Goal: Check status

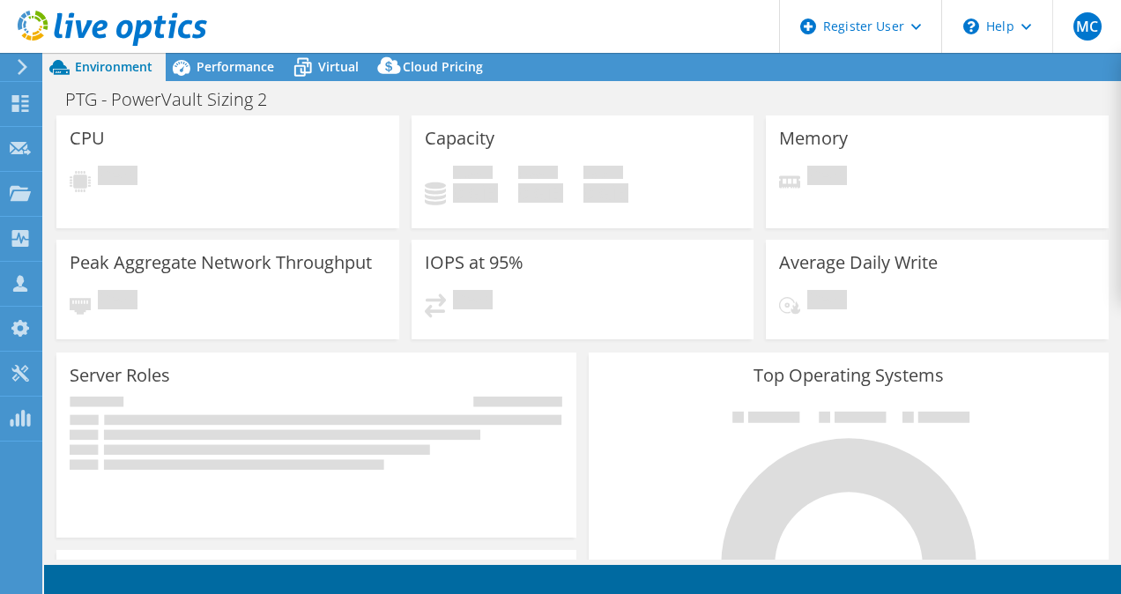
select select "USD"
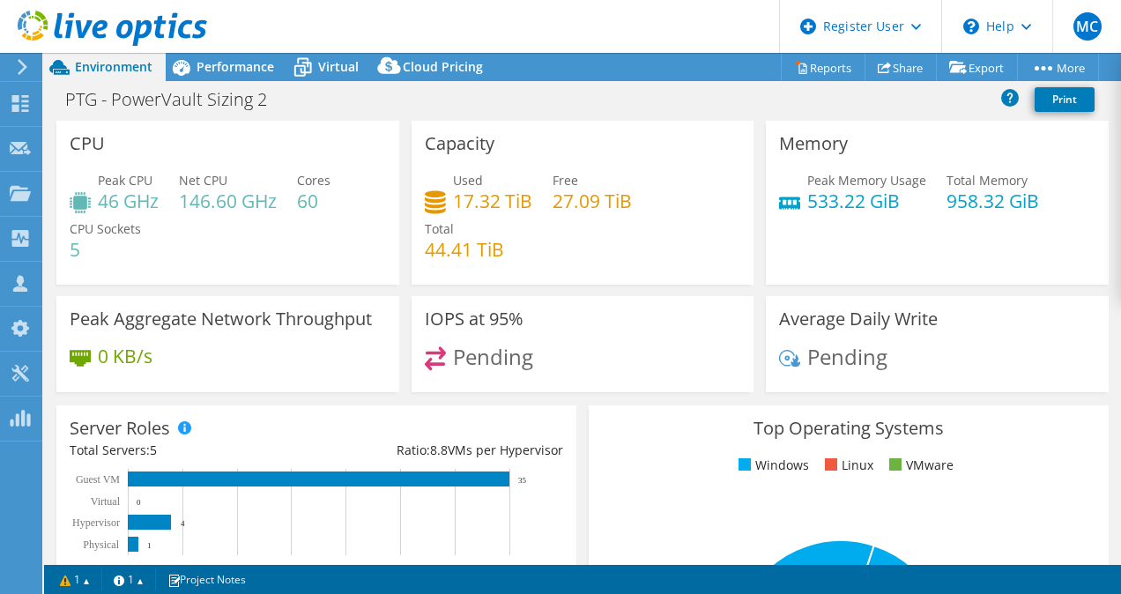
click at [197, 55] on div at bounding box center [103, 29] width 207 height 59
click at [201, 62] on span "Performance" at bounding box center [236, 66] width 78 height 17
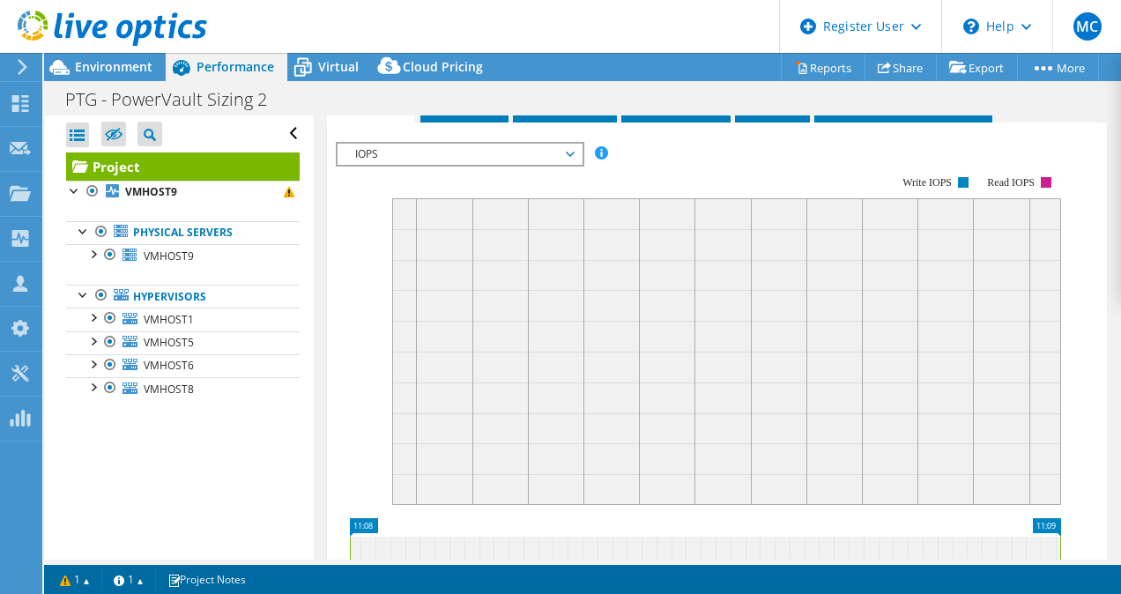
scroll to position [503, 0]
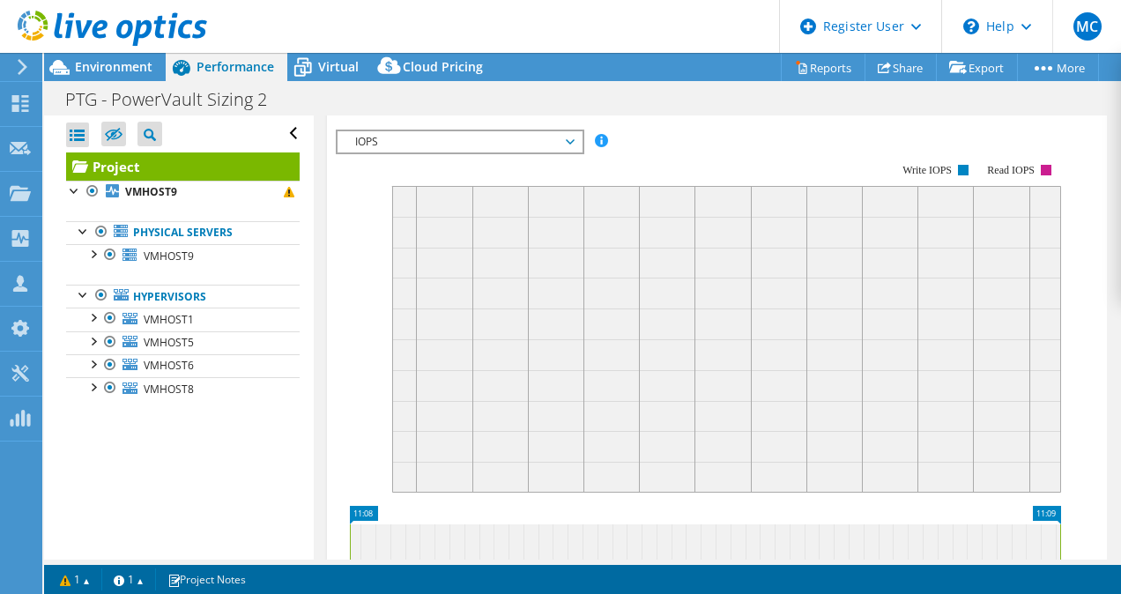
click at [481, 110] on li "Servers" at bounding box center [464, 95] width 88 height 30
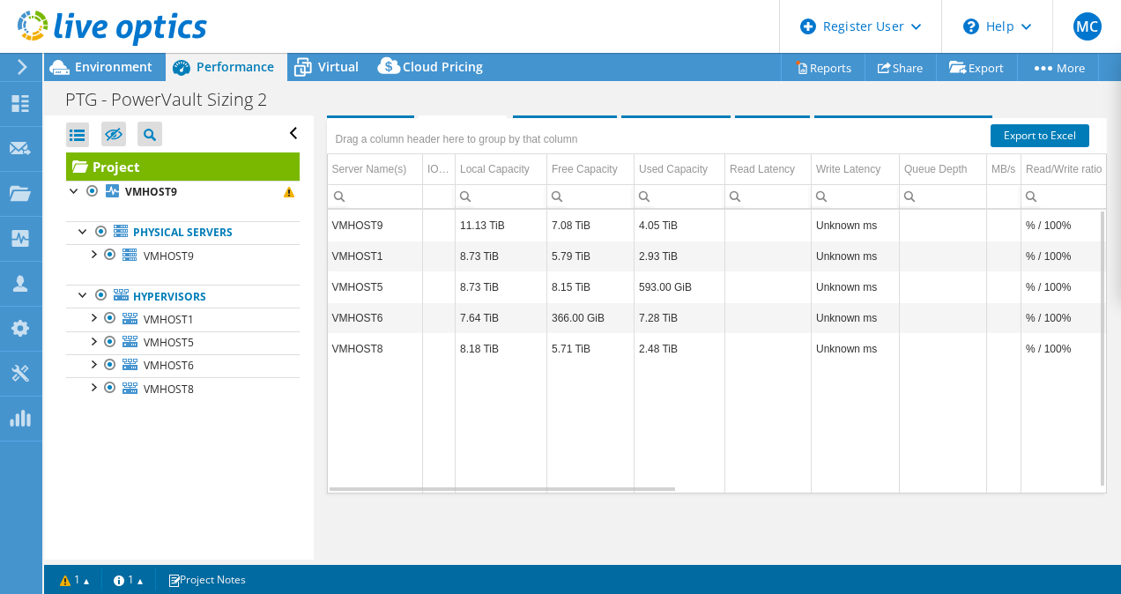
scroll to position [0, 0]
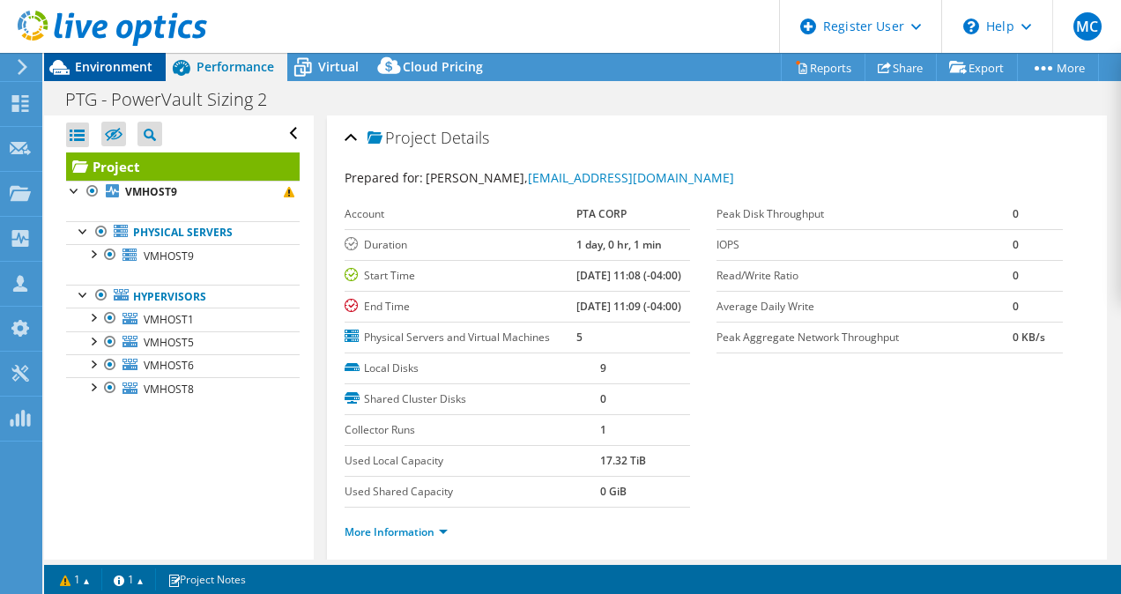
click at [93, 70] on span "Environment" at bounding box center [114, 66] width 78 height 17
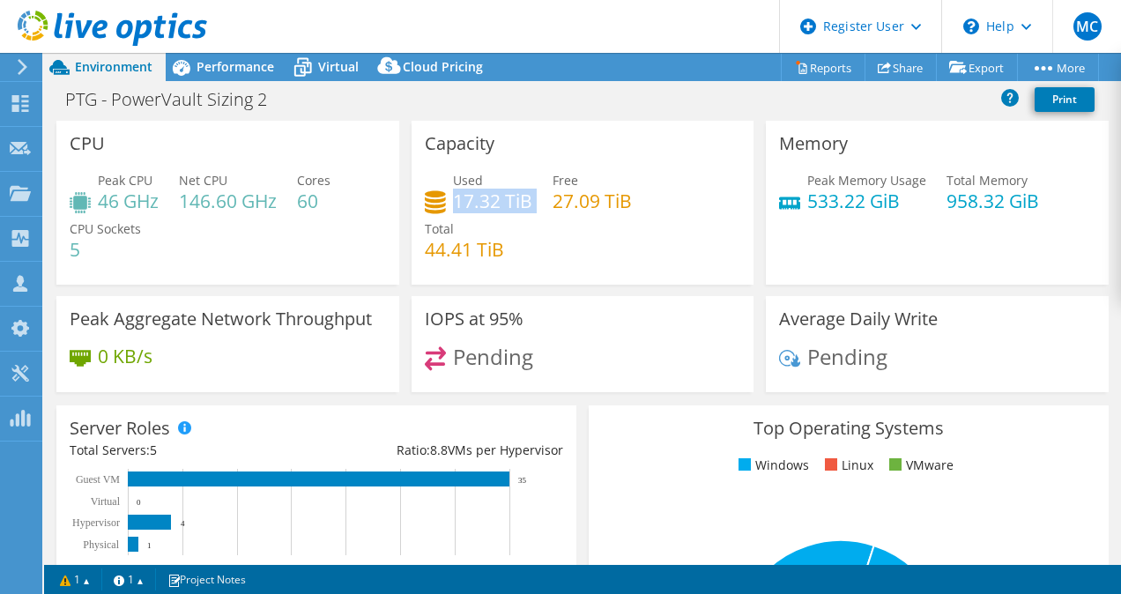
drag, startPoint x: 449, startPoint y: 208, endPoint x: 530, endPoint y: 199, distance: 80.7
click at [530, 199] on div "Used 17.32 TiB Free 27.09 TiB Total 44.41 TiB" at bounding box center [583, 224] width 316 height 106
drag, startPoint x: 530, startPoint y: 199, endPoint x: 519, endPoint y: 217, distance: 20.6
click at [519, 217] on div "Used 17.32 TiB Free 27.09 TiB Total 44.41 TiB" at bounding box center [583, 224] width 316 height 106
click at [512, 206] on h4 "17.32 TiB" at bounding box center [492, 200] width 79 height 19
